Goal: Task Accomplishment & Management: Use online tool/utility

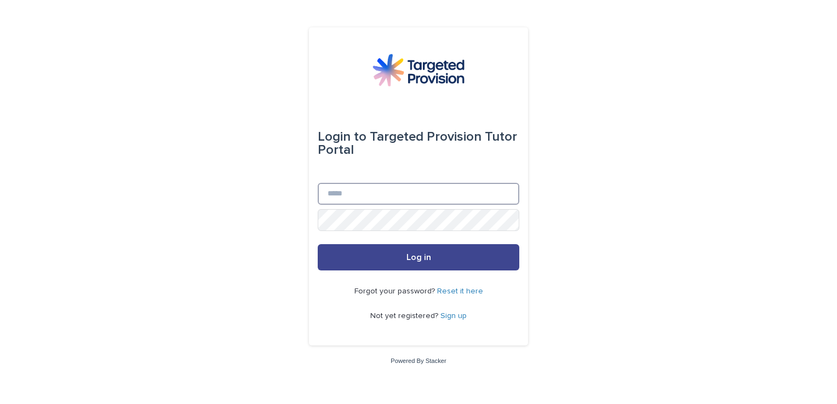
type input "**********"
click at [452, 254] on button "Log in" at bounding box center [419, 257] width 202 height 26
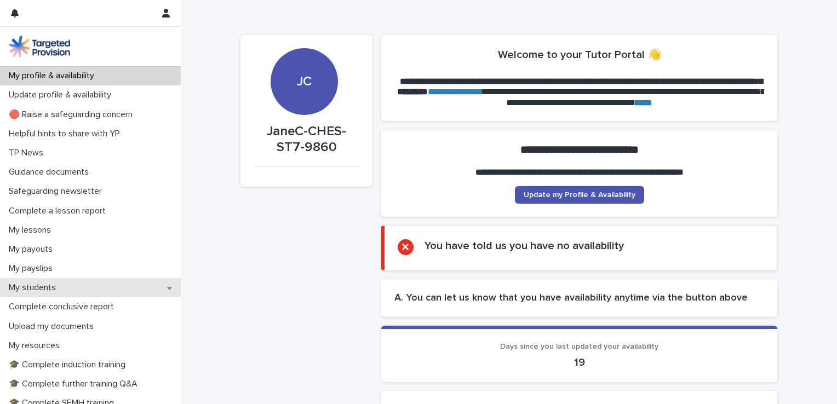
click at [44, 290] on p "My students" at bounding box center [34, 288] width 60 height 10
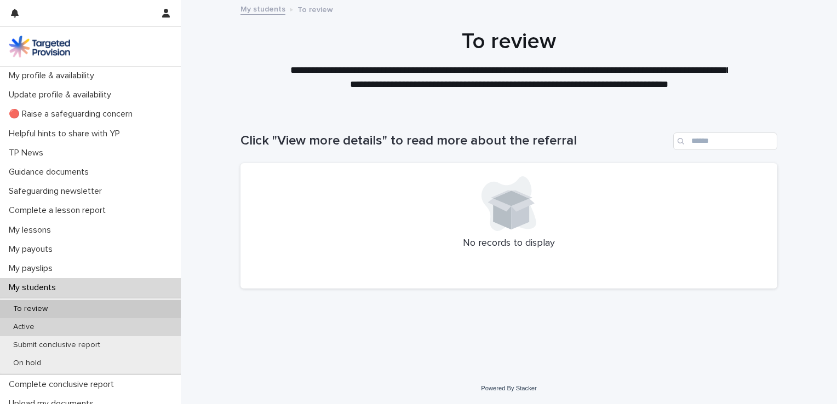
click at [30, 324] on p "Active" at bounding box center [23, 327] width 39 height 9
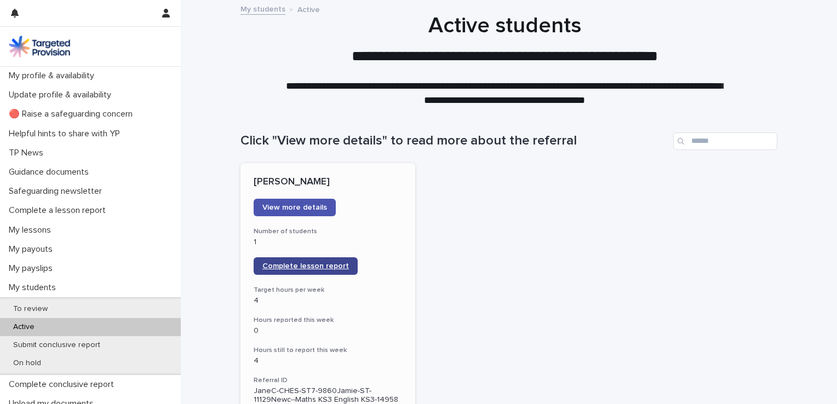
click at [315, 271] on link "Complete lesson report" at bounding box center [306, 266] width 104 height 18
click at [307, 265] on span "Complete lesson report" at bounding box center [305, 266] width 87 height 8
